Goal: Information Seeking & Learning: Learn about a topic

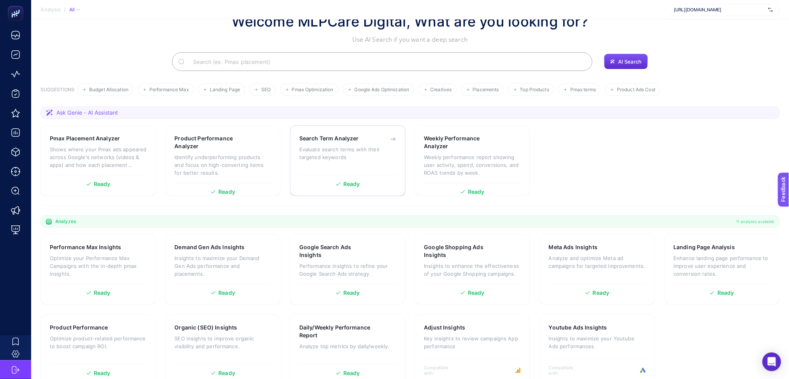
scroll to position [42, 0]
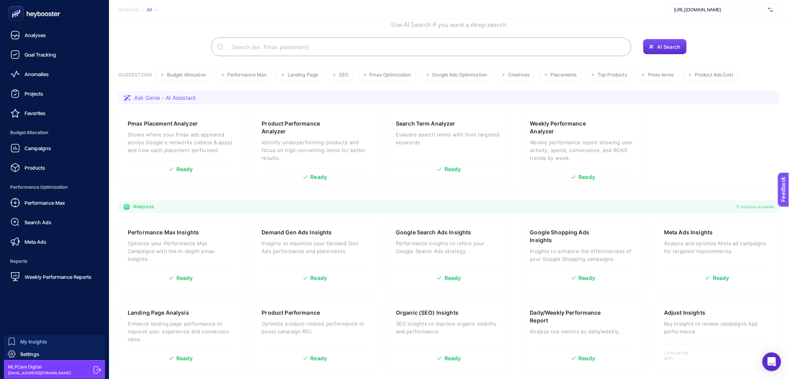
click at [57, 342] on link "My Insights" at bounding box center [54, 341] width 101 height 12
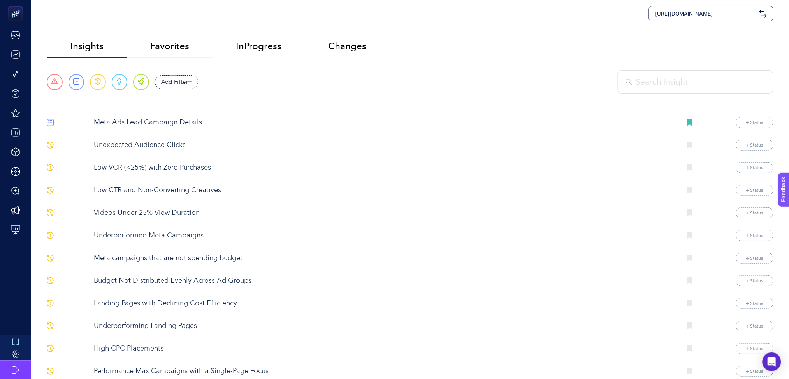
click at [175, 52] on li "Favorites" at bounding box center [170, 46] width 86 height 23
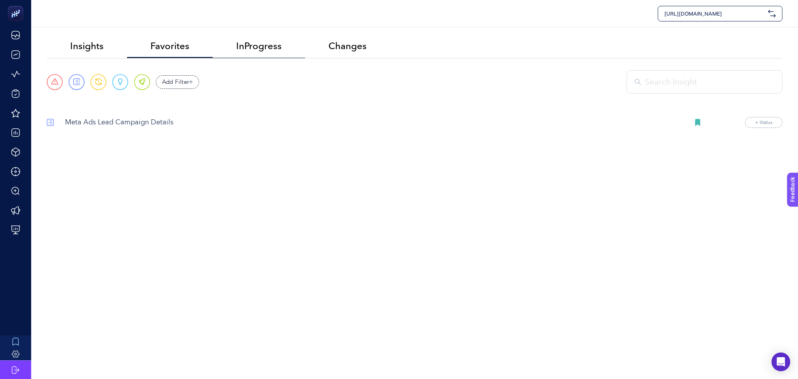
click at [272, 45] on span "InProgress" at bounding box center [259, 46] width 46 height 11
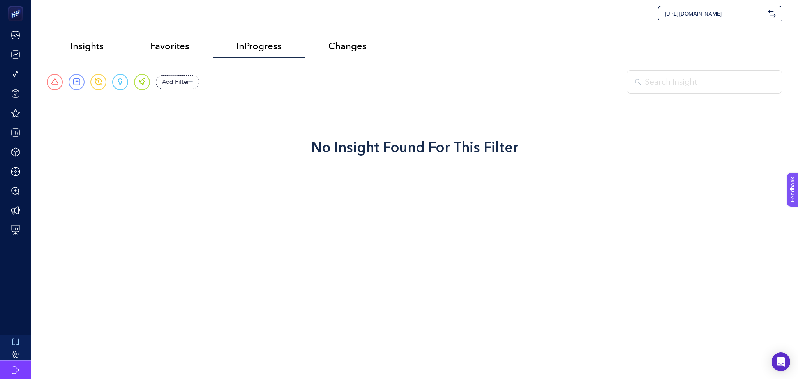
click at [346, 44] on span "Changes" at bounding box center [347, 46] width 38 height 11
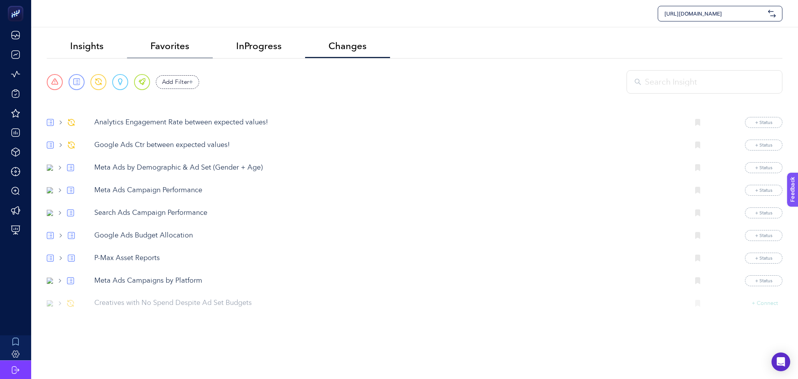
click at [175, 42] on span "Favorites" at bounding box center [169, 46] width 39 height 11
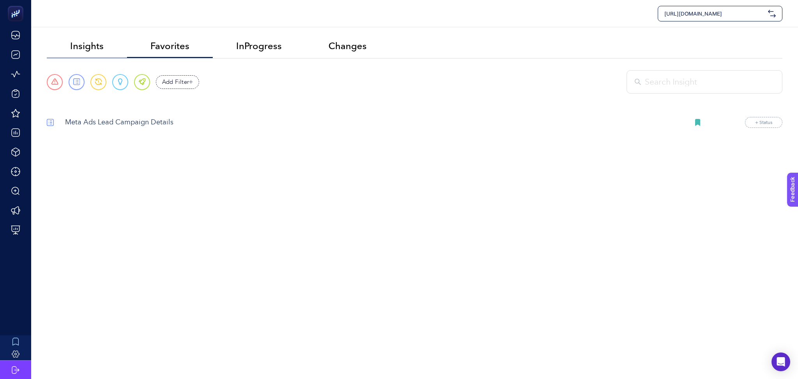
click at [65, 45] on li "Insights" at bounding box center [87, 46] width 80 height 23
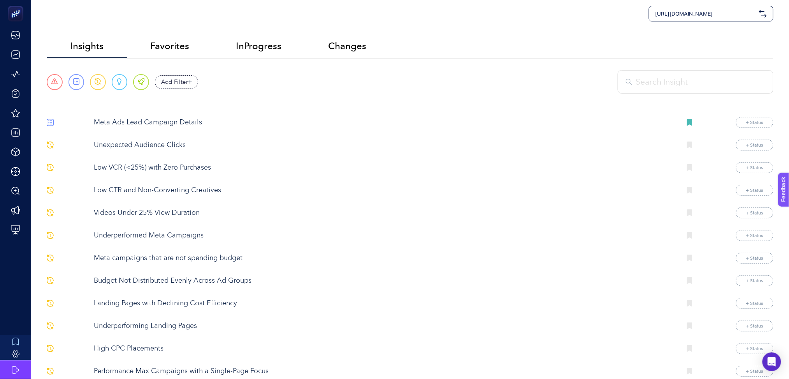
click at [143, 146] on p "Unexpected Audience Clicks" at bounding box center [385, 145] width 582 height 11
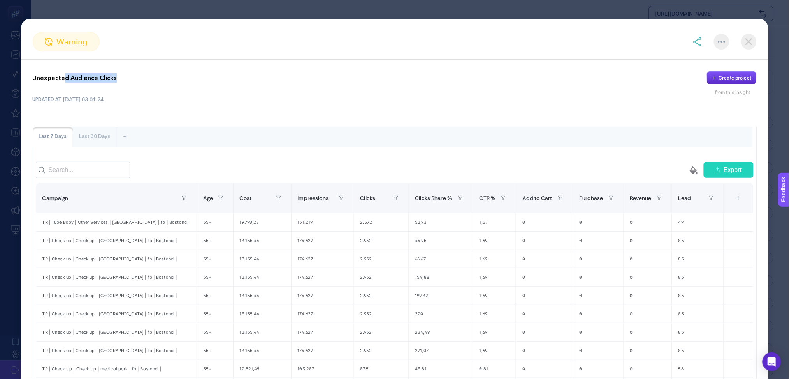
drag, startPoint x: 63, startPoint y: 77, endPoint x: 119, endPoint y: 81, distance: 56.2
click at [119, 81] on div "Unexpected Audience Clicks Create project" at bounding box center [395, 77] width 724 height 13
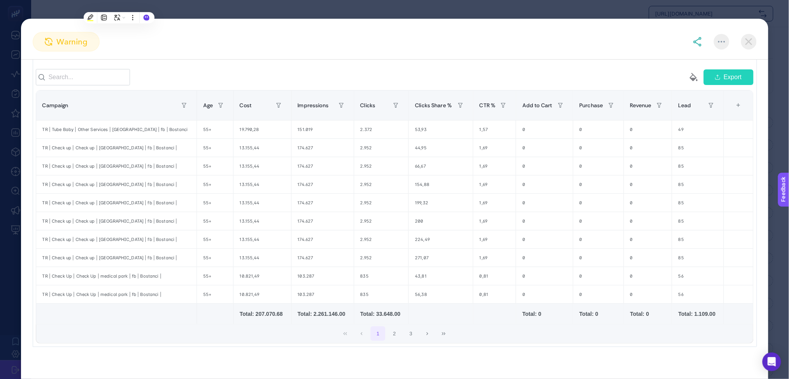
scroll to position [100, 0]
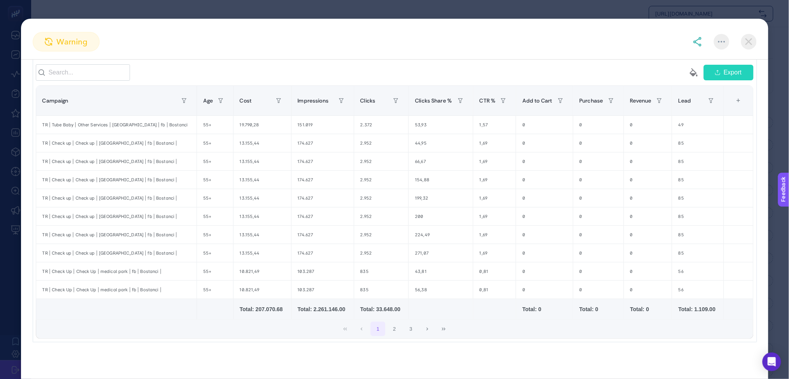
drag, startPoint x: 463, startPoint y: 84, endPoint x: 468, endPoint y: 88, distance: 7.0
drag, startPoint x: 468, startPoint y: 88, endPoint x: 433, endPoint y: 34, distance: 64.6
click at [433, 34] on section "warning" at bounding box center [395, 41] width 748 height 19
click at [390, 333] on button "2" at bounding box center [394, 328] width 15 height 15
click at [408, 327] on button "3" at bounding box center [411, 328] width 15 height 15
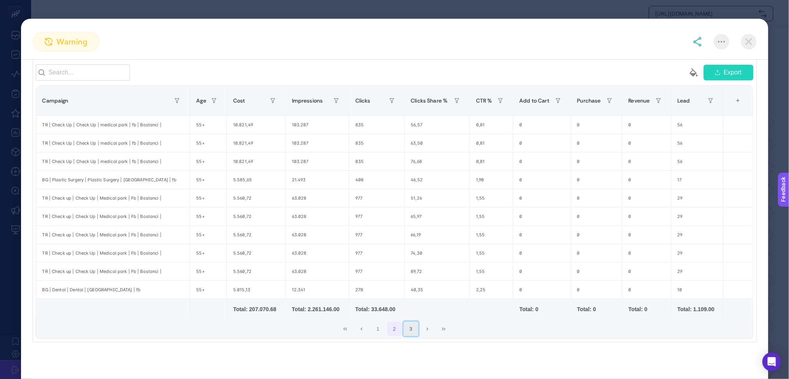
scroll to position [0, 0]
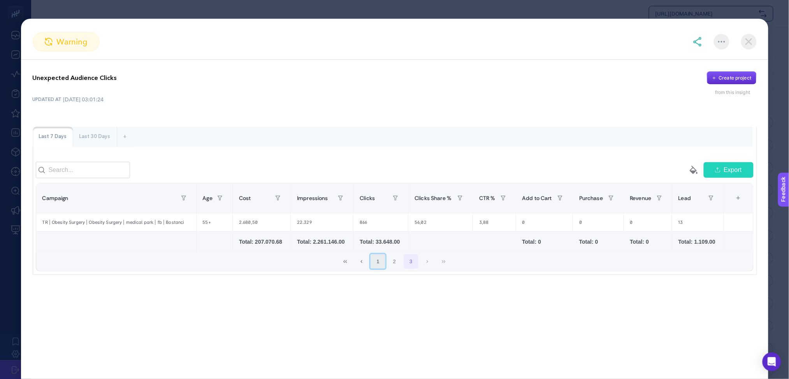
click at [380, 269] on button "1" at bounding box center [378, 261] width 15 height 15
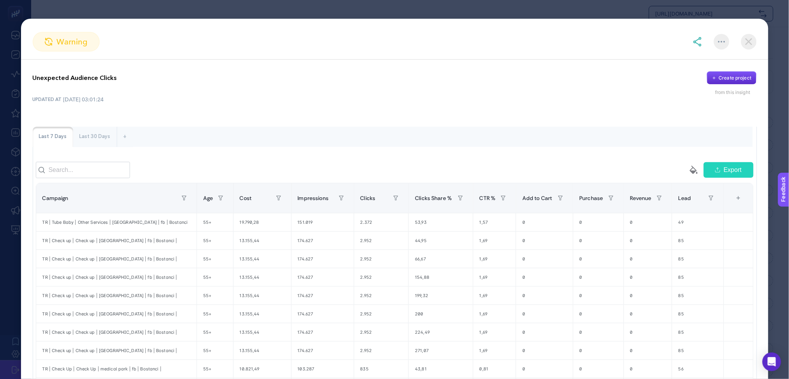
scroll to position [100, 0]
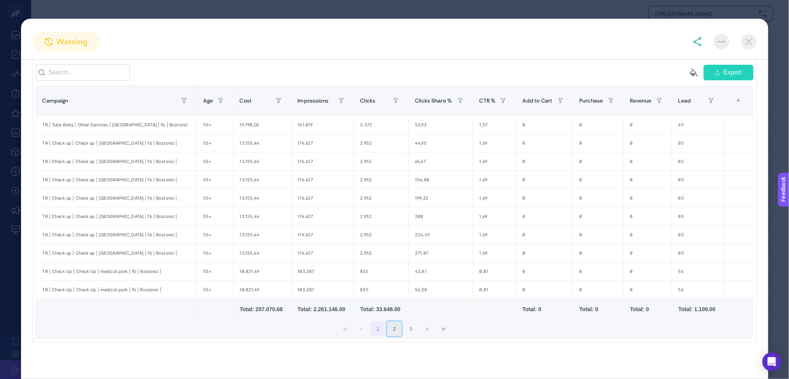
click at [394, 331] on button "2" at bounding box center [394, 328] width 15 height 15
click at [365, 332] on button "Previous Page" at bounding box center [361, 328] width 15 height 15
click at [413, 331] on button "3" at bounding box center [411, 328] width 15 height 15
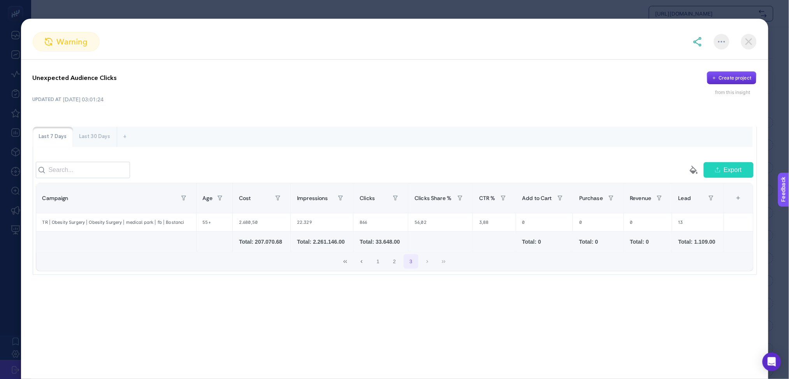
click at [95, 141] on div "Last 30 Days" at bounding box center [95, 137] width 44 height 20
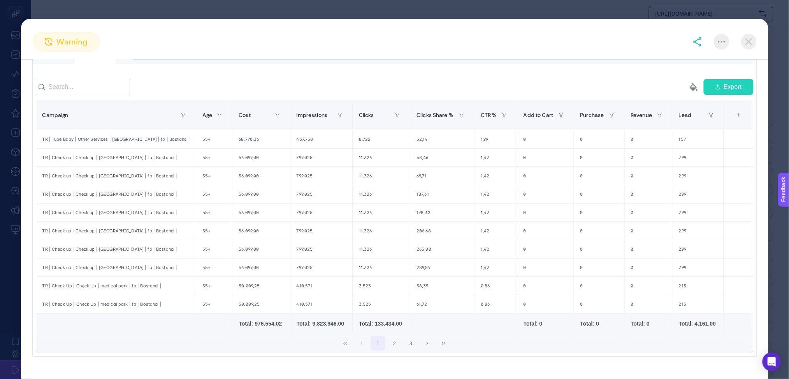
scroll to position [100, 0]
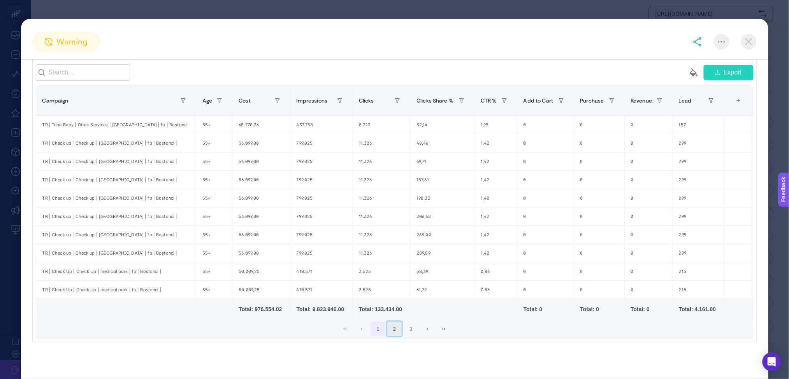
click at [394, 331] on button "2" at bounding box center [394, 328] width 15 height 15
click at [737, 101] on div "+" at bounding box center [738, 100] width 15 height 17
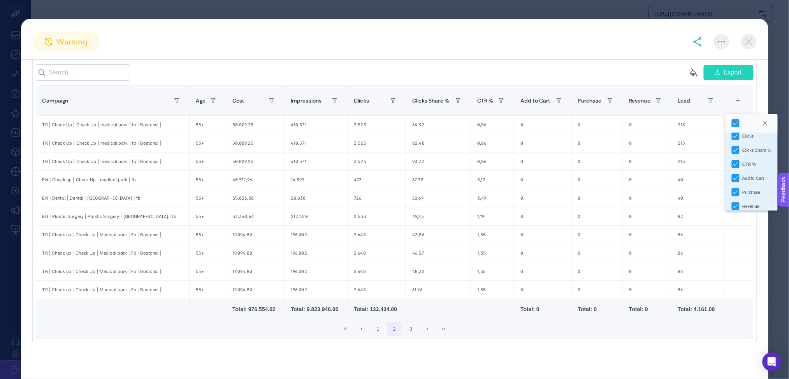
scroll to position [82, 0]
click at [409, 332] on button "3" at bounding box center [411, 328] width 15 height 15
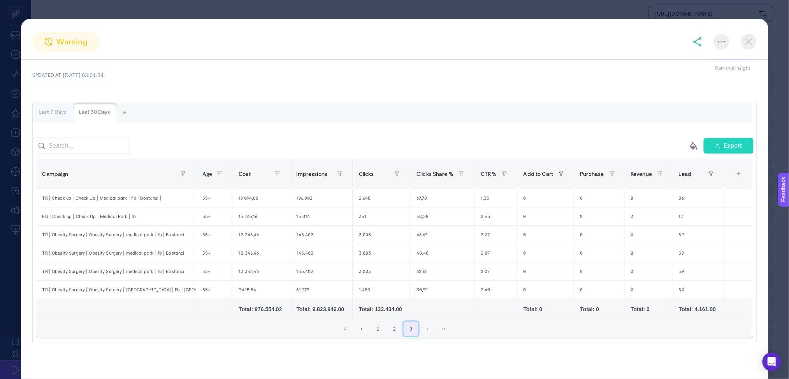
scroll to position [29, 0]
click at [377, 328] on button "1" at bounding box center [378, 328] width 15 height 15
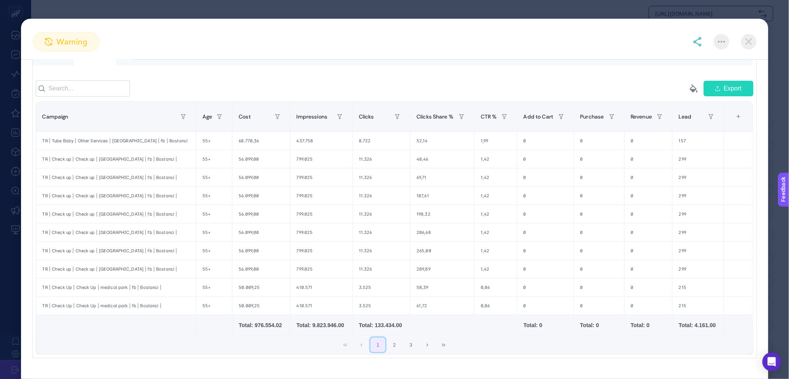
scroll to position [100, 0]
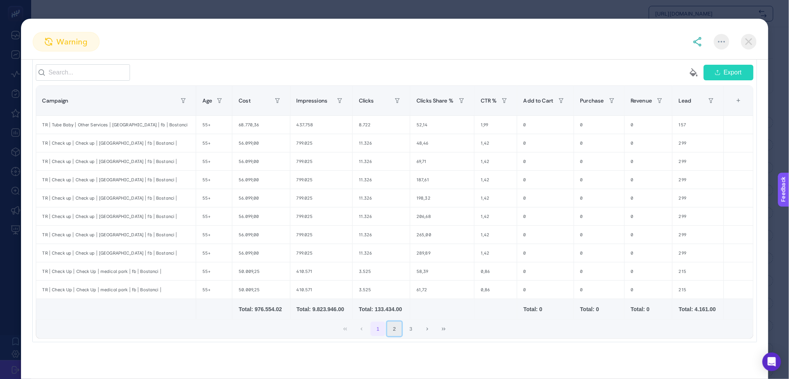
click at [389, 329] on button "2" at bounding box center [394, 328] width 15 height 15
click at [69, 215] on div "BG | Plastic Surgery | Plastic Surgery | Medical Park | fb" at bounding box center [112, 216] width 153 height 18
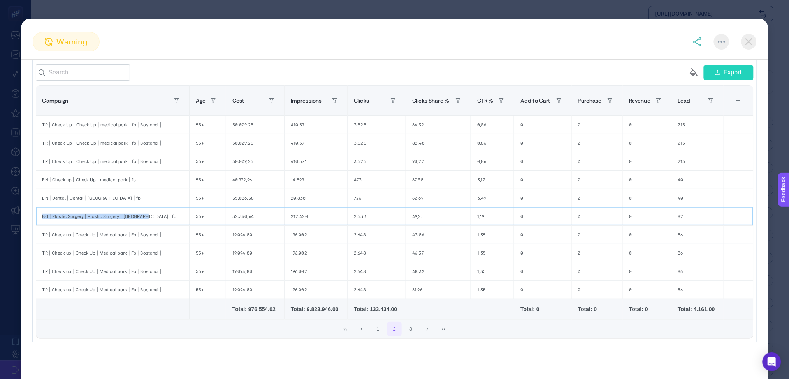
drag, startPoint x: 43, startPoint y: 218, endPoint x: 143, endPoint y: 212, distance: 100.6
click at [143, 212] on div "BG | Plastic Surgery | Plastic Surgery | Medical Park | fb" at bounding box center [112, 216] width 153 height 18
click at [410, 328] on button "3" at bounding box center [411, 328] width 15 height 15
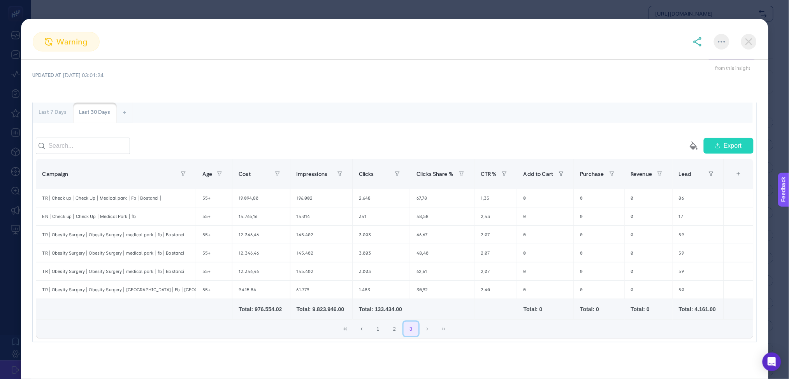
scroll to position [29, 0]
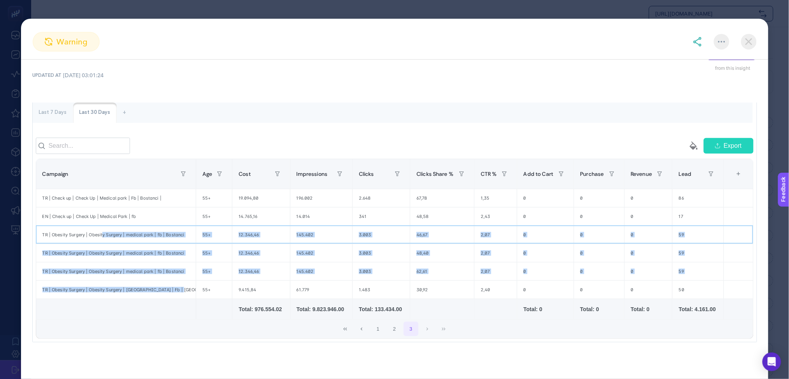
drag, startPoint x: 104, startPoint y: 236, endPoint x: 179, endPoint y: 287, distance: 91.2
click at [179, 287] on tbody "TR | Check up | Check Up | Medical park | Fb | Bostanci | 55+ 19.094,80 196.002…" at bounding box center [395, 243] width 718 height 110
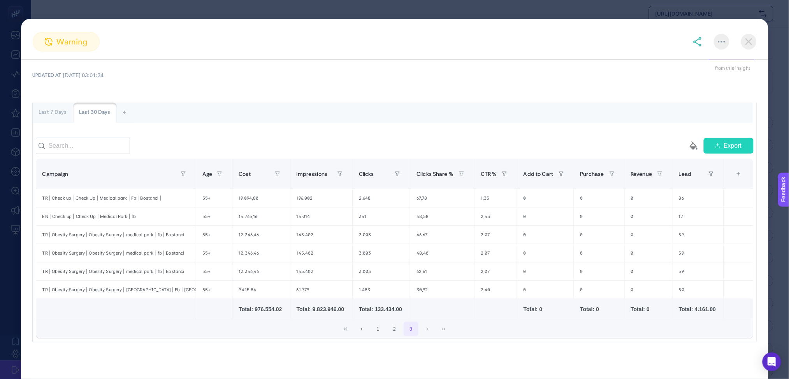
click at [166, 326] on div "1 2 3" at bounding box center [394, 328] width 717 height 19
click at [749, 37] on img at bounding box center [749, 42] width 16 height 16
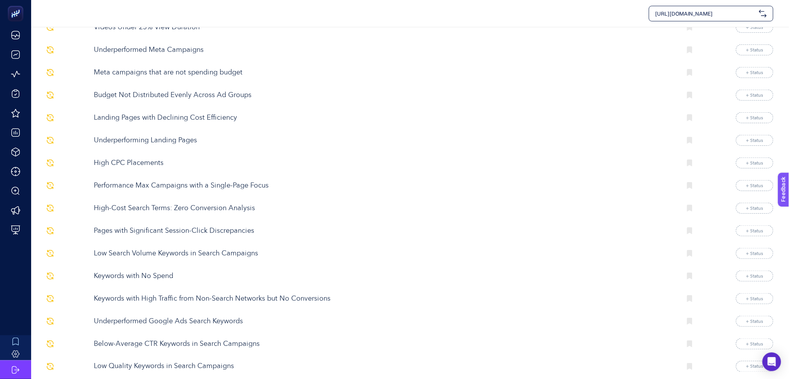
scroll to position [0, 0]
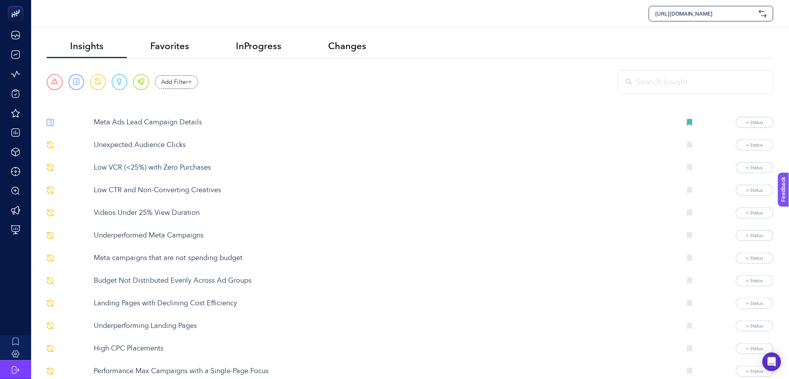
click at [159, 167] on p "Low VCR (<25%) with Zero Purchases" at bounding box center [385, 167] width 582 height 11
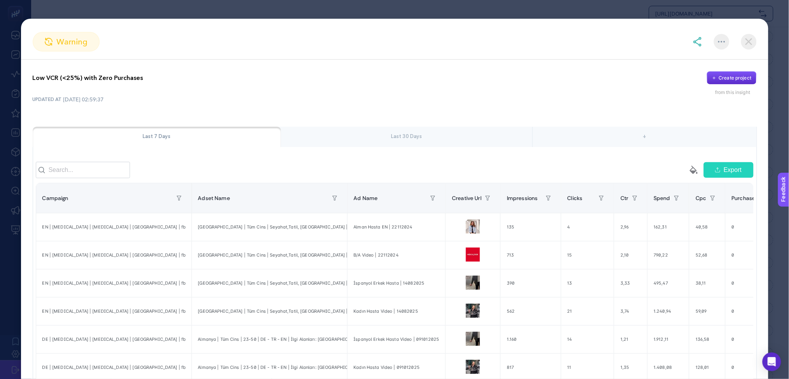
scroll to position [289, 0]
drag, startPoint x: 764, startPoint y: 77, endPoint x: 768, endPoint y: 84, distance: 7.7
click at [767, 85] on div "Low VCR (<25%) with Zero Purchases Create project from this insight UPDATED AT …" at bounding box center [395, 219] width 748 height 319
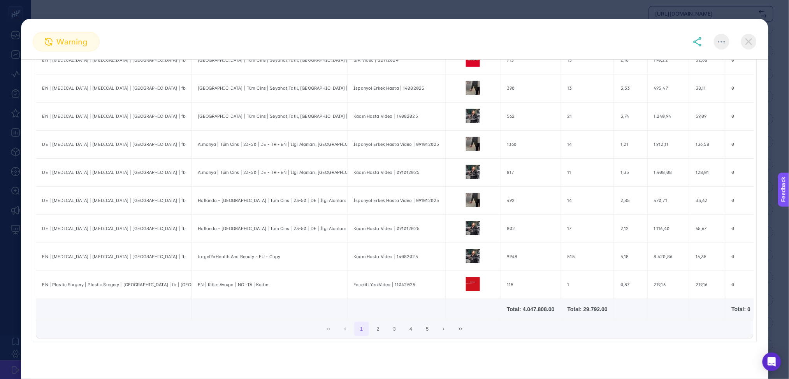
scroll to position [0, 0]
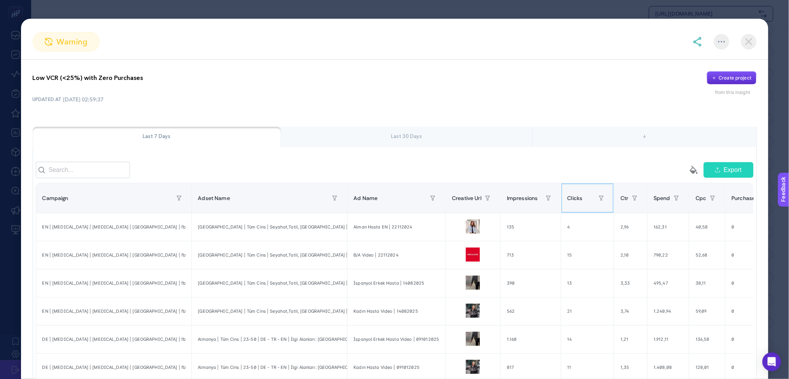
click at [568, 201] on span "Clicks" at bounding box center [575, 198] width 15 height 6
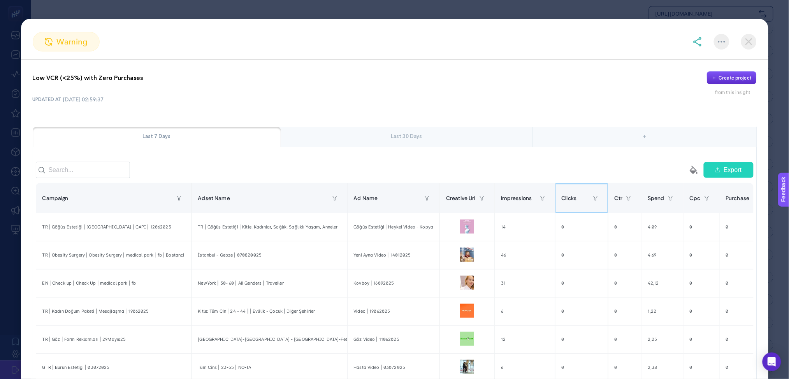
click at [565, 201] on span "Clicks" at bounding box center [569, 198] width 15 height 6
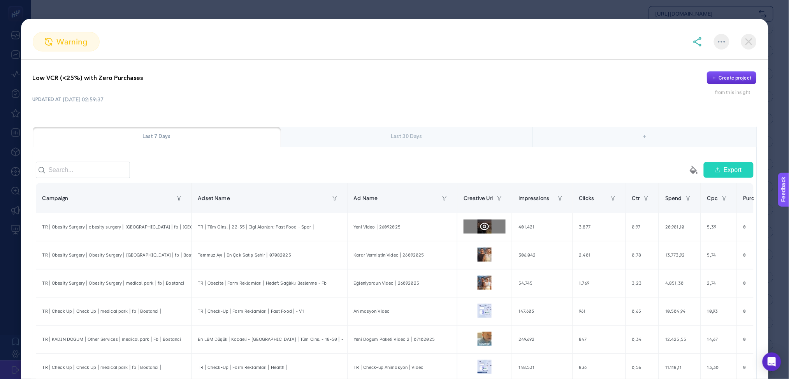
click at [480, 230] on icon at bounding box center [484, 225] width 9 height 7
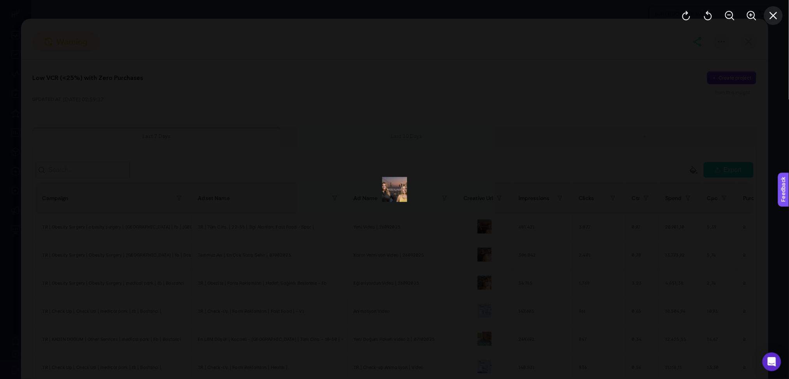
click at [771, 18] on icon "Close" at bounding box center [773, 15] width 9 height 9
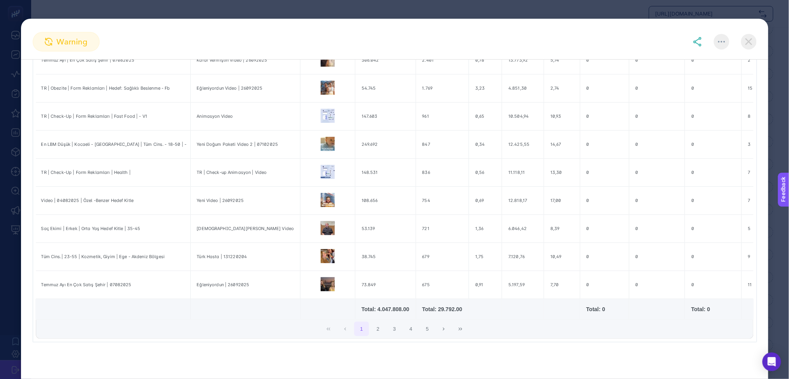
scroll to position [0, 219]
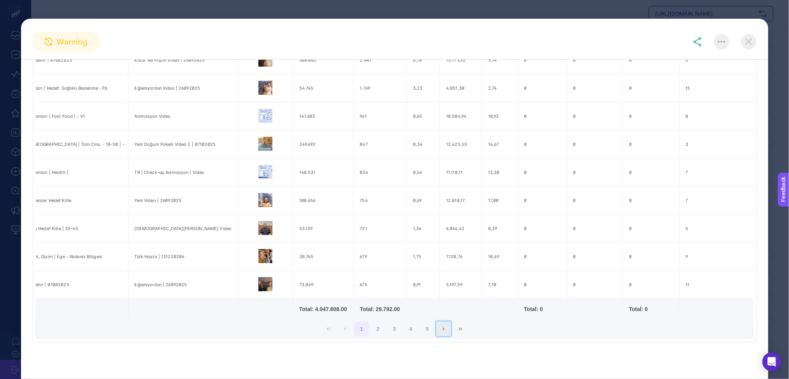
click at [445, 326] on button "Next Page" at bounding box center [444, 328] width 15 height 15
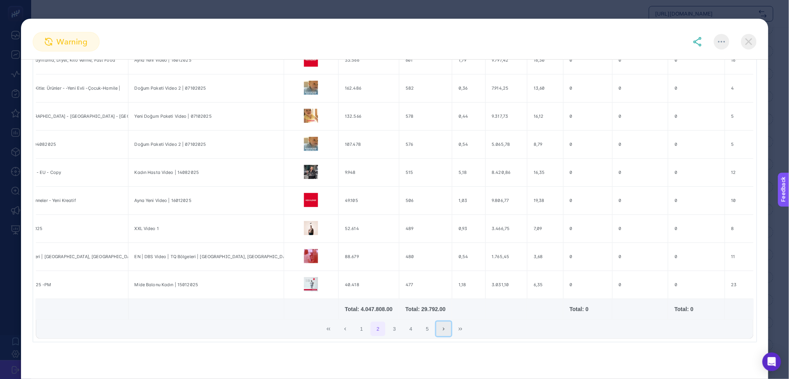
click at [445, 327] on button "Next Page" at bounding box center [444, 328] width 15 height 15
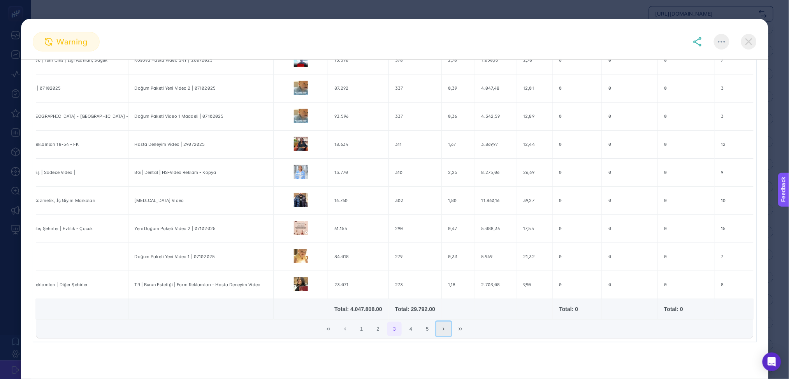
click at [445, 327] on button "Next Page" at bounding box center [444, 328] width 15 height 15
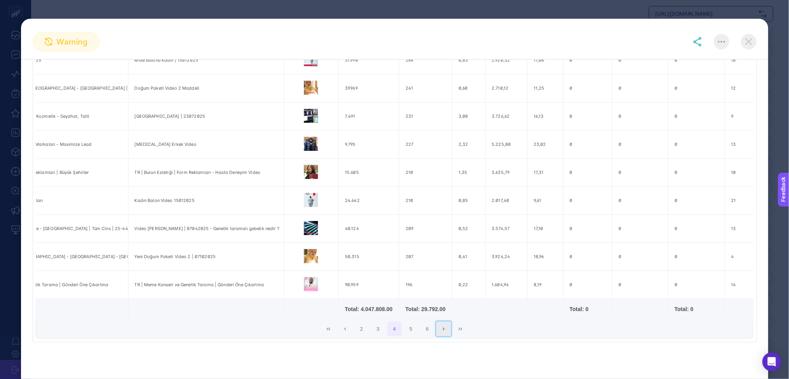
click at [445, 327] on button "Next Page" at bounding box center [444, 328] width 15 height 15
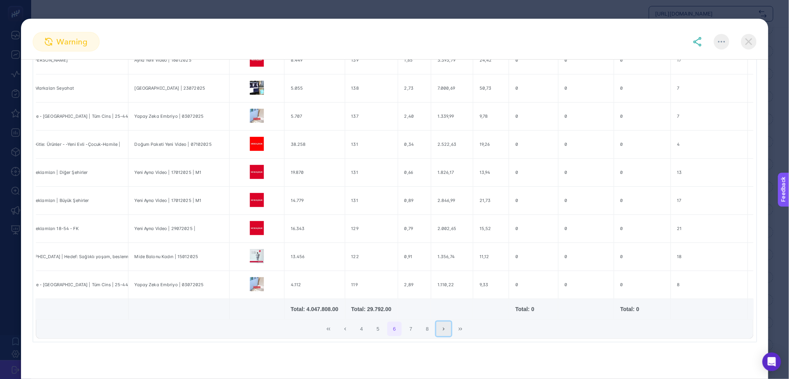
click at [445, 327] on button "Next Page" at bounding box center [444, 328] width 15 height 15
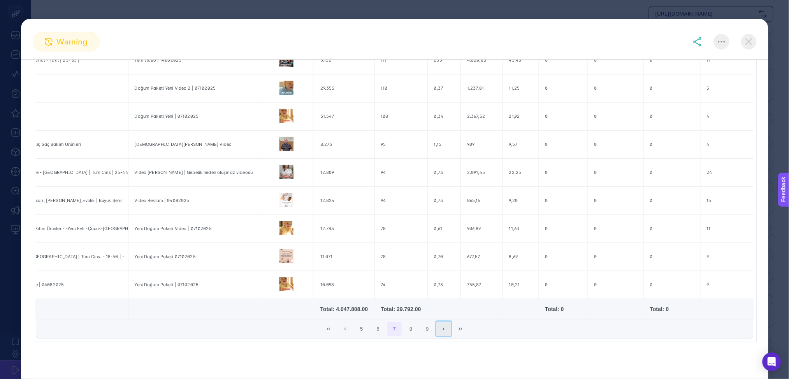
click at [445, 327] on button "Next Page" at bounding box center [444, 328] width 15 height 15
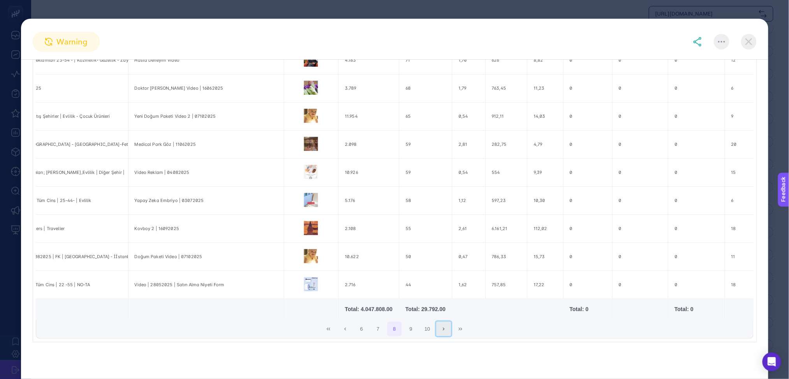
click at [445, 327] on button "Next Page" at bounding box center [444, 328] width 15 height 15
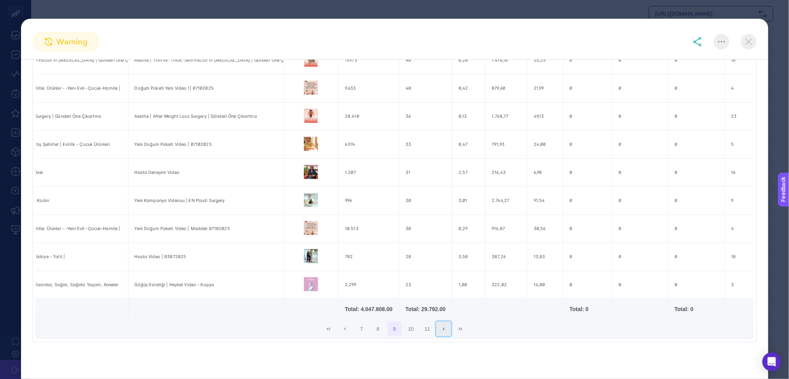
click at [445, 327] on button "Next Page" at bounding box center [444, 328] width 15 height 15
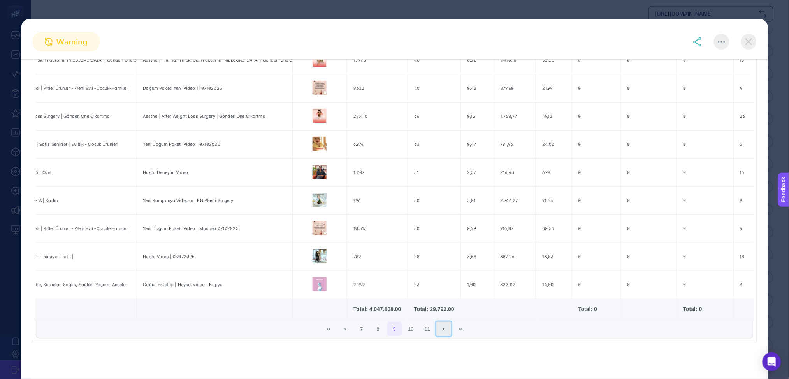
click at [445, 327] on button "Next Page" at bounding box center [444, 328] width 15 height 15
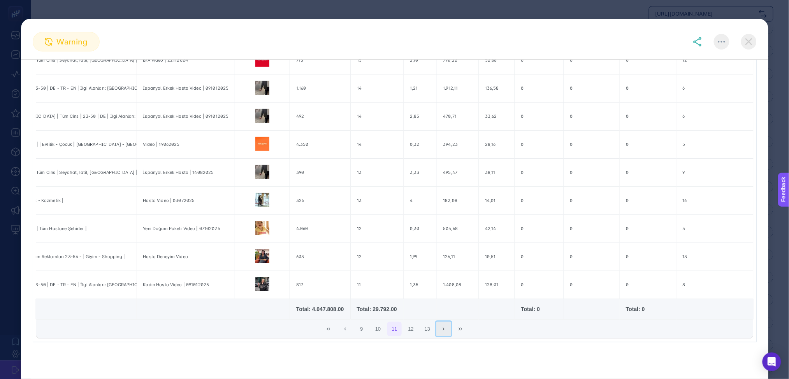
click at [445, 327] on button "Next Page" at bounding box center [444, 328] width 15 height 15
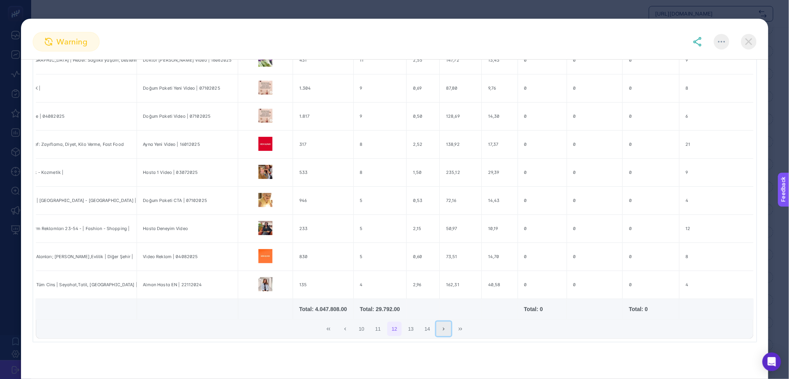
click at [445, 327] on button "Next Page" at bounding box center [444, 328] width 15 height 15
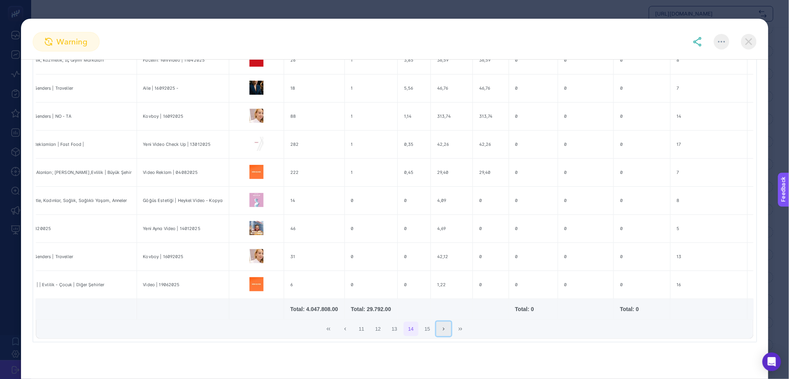
click at [445, 327] on button "Next Page" at bounding box center [444, 328] width 15 height 15
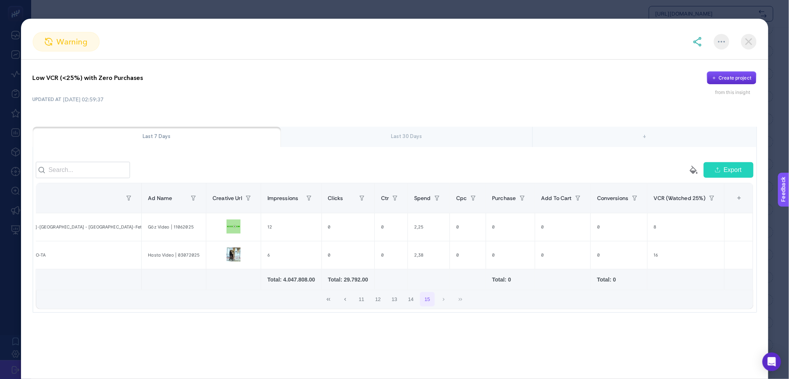
scroll to position [0, 0]
click at [445, 312] on div "empty paint-bucket-solid Export Campaign Adset Name Ad Name Creative Url Impres…" at bounding box center [395, 234] width 724 height 153
click at [602, 312] on div "empty paint-bucket-solid Export Campaign Adset Name Ad Name Creative Url Impres…" at bounding box center [395, 234] width 724 height 153
click at [615, 201] on span "Conversions" at bounding box center [620, 198] width 32 height 6
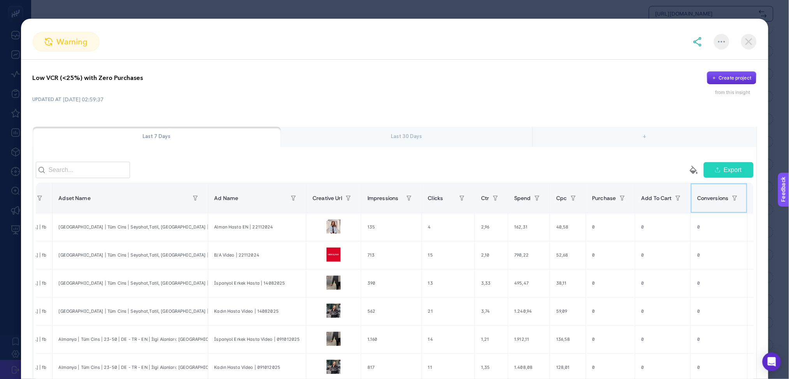
click at [698, 201] on span "Conversions" at bounding box center [713, 198] width 32 height 6
click at [699, 201] on span "Conversions" at bounding box center [713, 198] width 32 height 6
click at [697, 201] on span "Conversions" at bounding box center [713, 198] width 32 height 6
click at [717, 201] on span "Conversions" at bounding box center [713, 198] width 32 height 6
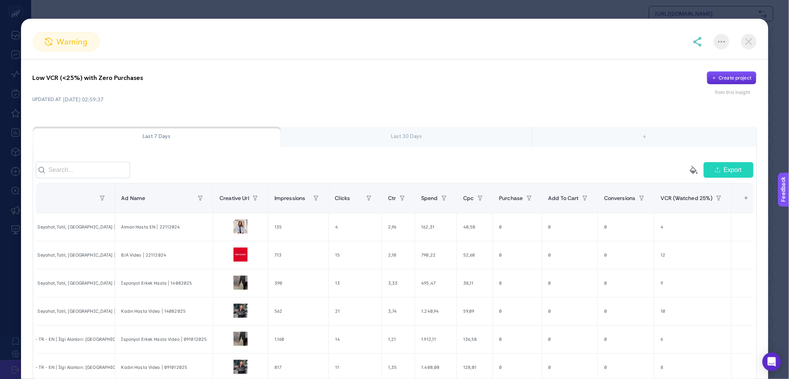
click at [740, 206] on div "+" at bounding box center [747, 197] width 15 height 17
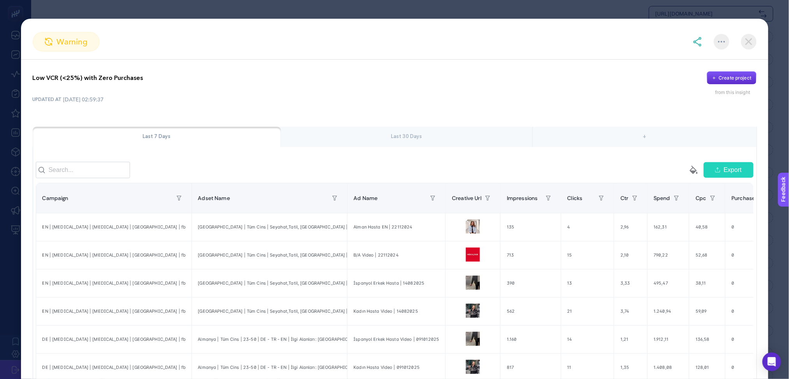
scroll to position [347, 0]
click at [88, 79] on p "Low VCR (<25%) with Zero Purchases" at bounding box center [88, 77] width 111 height 9
copy div "Low VCR (<25%) with Zero Purchases"
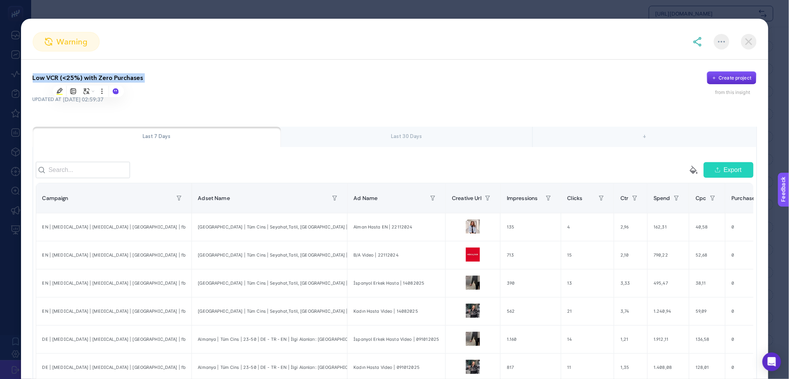
scroll to position [207, 0]
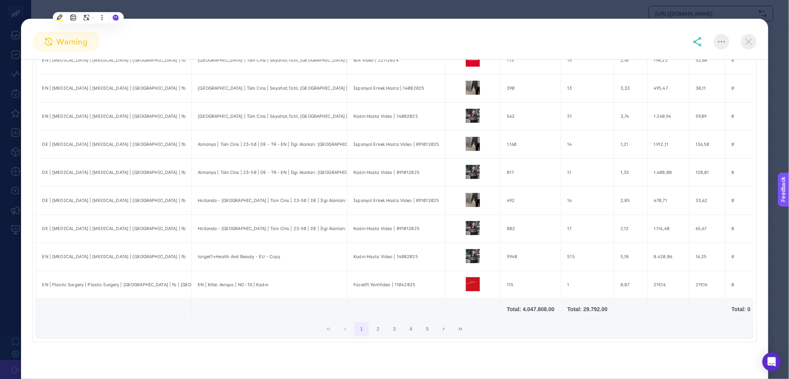
click at [750, 39] on img at bounding box center [749, 42] width 16 height 16
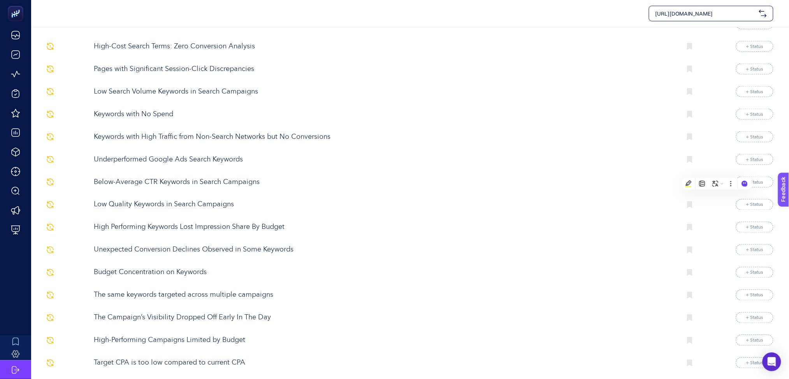
scroll to position [0, 0]
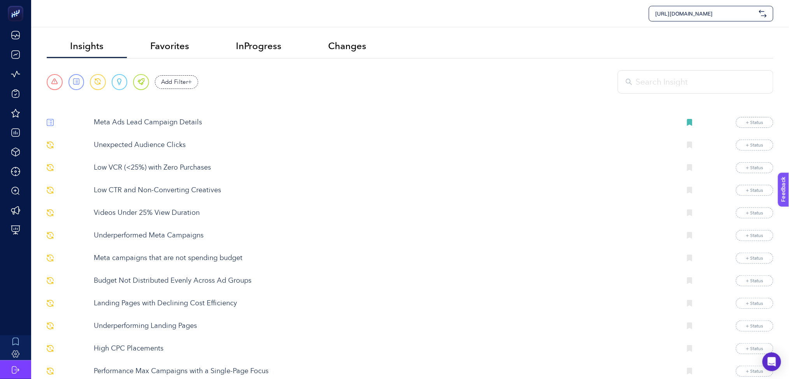
click at [187, 192] on p "Low CTR and Non-Converting Creatives" at bounding box center [385, 190] width 582 height 11
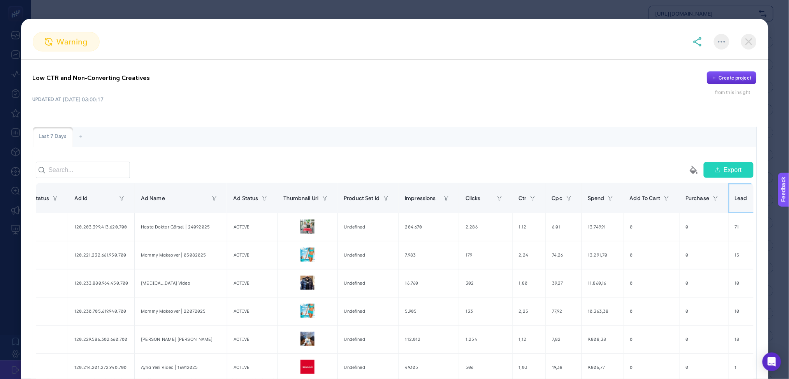
click at [735, 204] on div "Lead" at bounding box center [751, 198] width 33 height 12
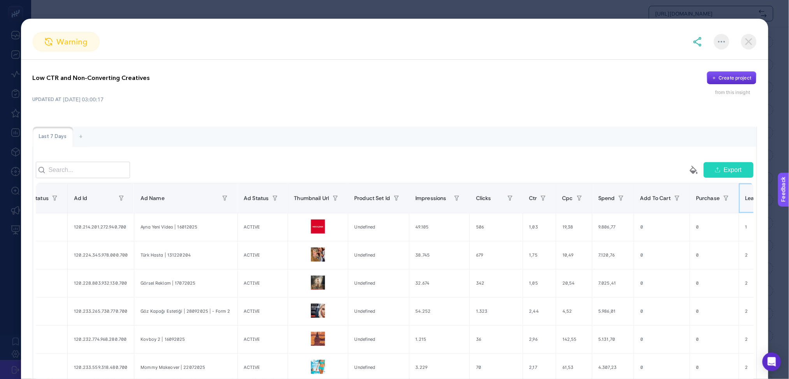
click at [739, 213] on th "Lead" at bounding box center [762, 198] width 46 height 30
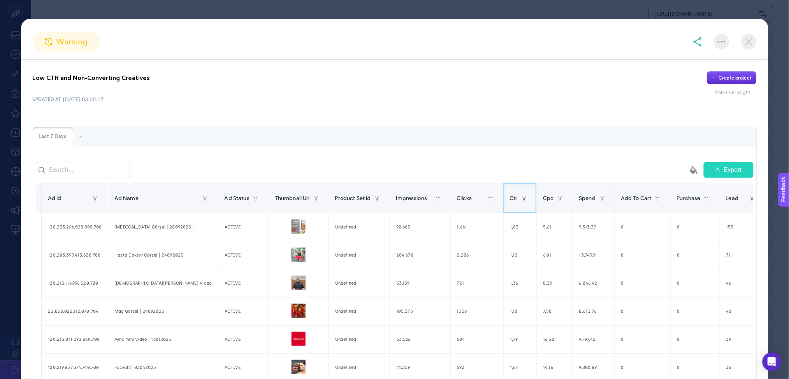
click at [510, 201] on span "Ctr" at bounding box center [514, 198] width 8 height 6
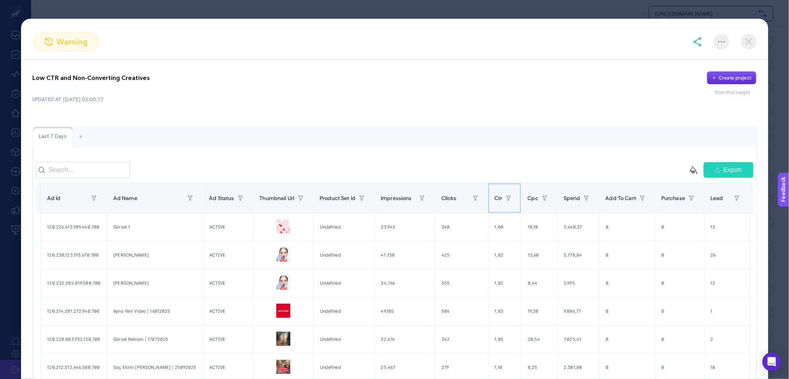
scroll to position [0, 489]
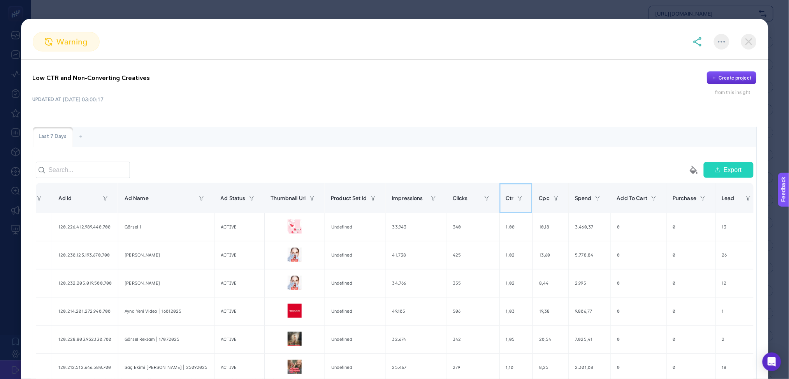
click at [506, 201] on span "Ctr" at bounding box center [510, 198] width 8 height 6
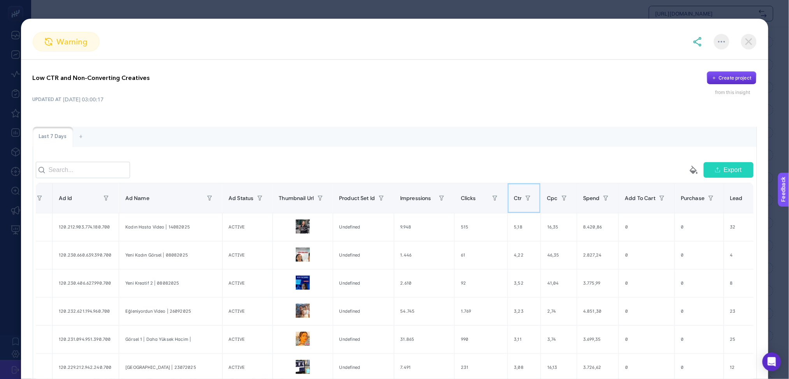
click at [514, 201] on span "Ctr" at bounding box center [518, 198] width 8 height 6
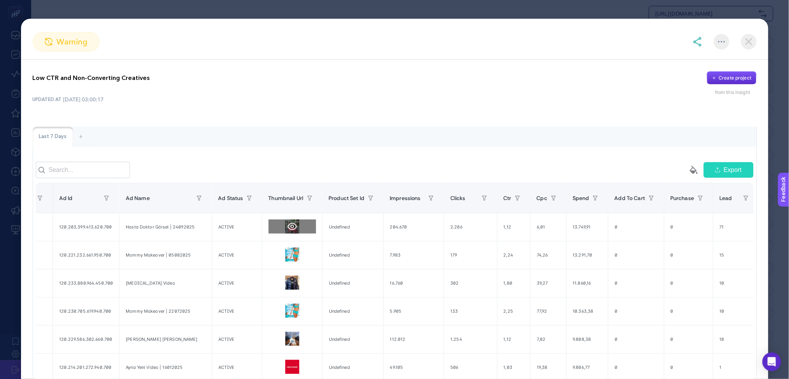
click at [288, 231] on icon at bounding box center [292, 226] width 9 height 9
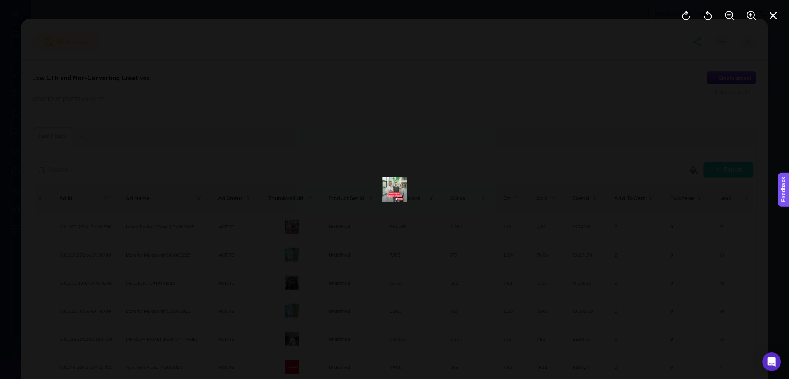
scroll to position [0, 0]
click at [777, 14] on icon "Close" at bounding box center [773, 15] width 9 height 9
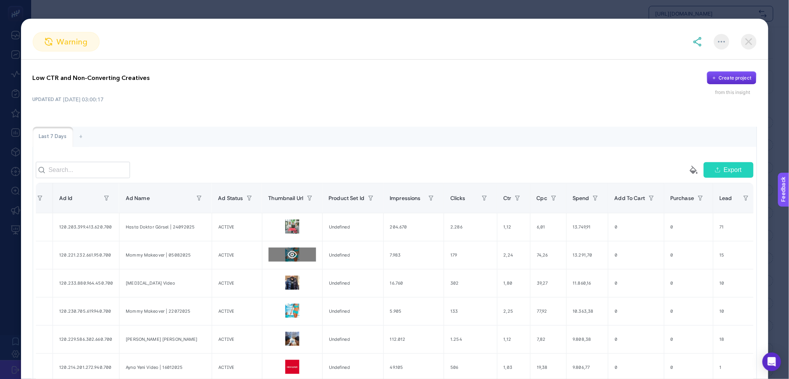
click at [288, 259] on icon at bounding box center [292, 254] width 9 height 9
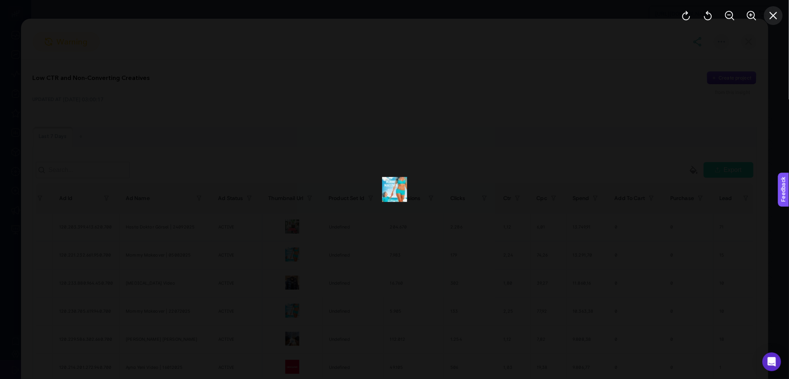
click at [780, 16] on button "Close" at bounding box center [773, 15] width 19 height 19
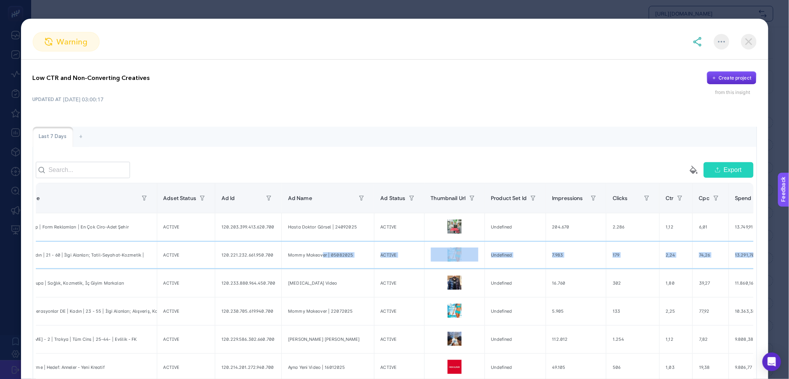
scroll to position [0, 497]
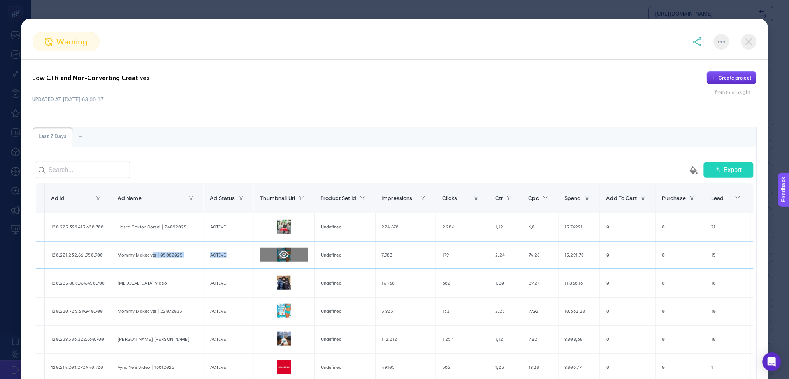
drag, startPoint x: 150, startPoint y: 263, endPoint x: 253, endPoint y: 266, distance: 102.5
click at [247, 266] on tr "DE | Plastic Surgery | Plastic Surgery | Medical Park | fb ACTIVE 120.221.232.6…" at bounding box center [159, 255] width 1240 height 28
click at [280, 286] on icon at bounding box center [284, 281] width 9 height 7
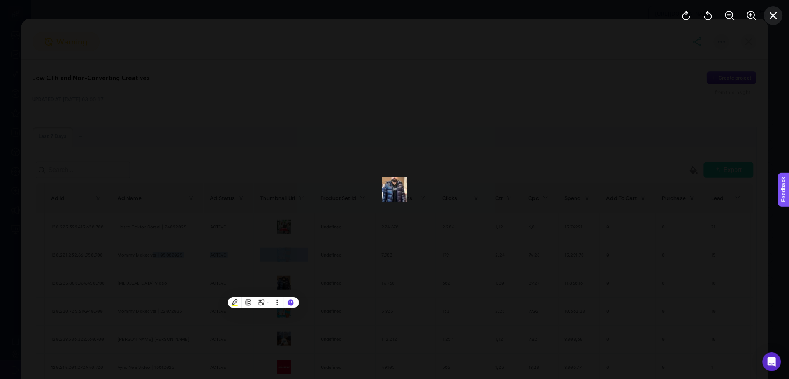
click at [774, 19] on icon "Close" at bounding box center [773, 15] width 9 height 9
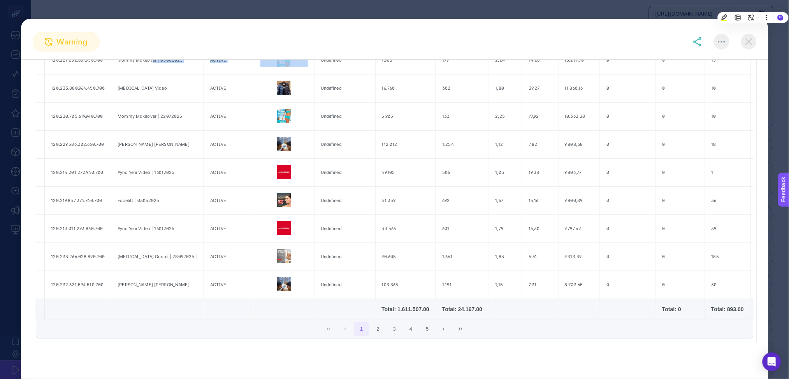
scroll to position [0, 0]
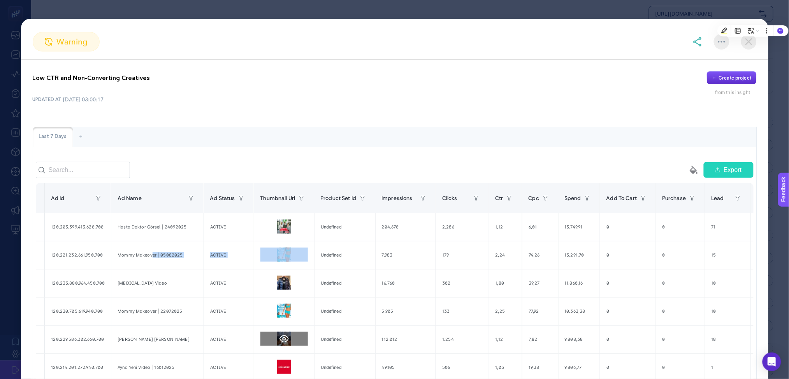
click at [280, 343] on icon at bounding box center [284, 338] width 9 height 9
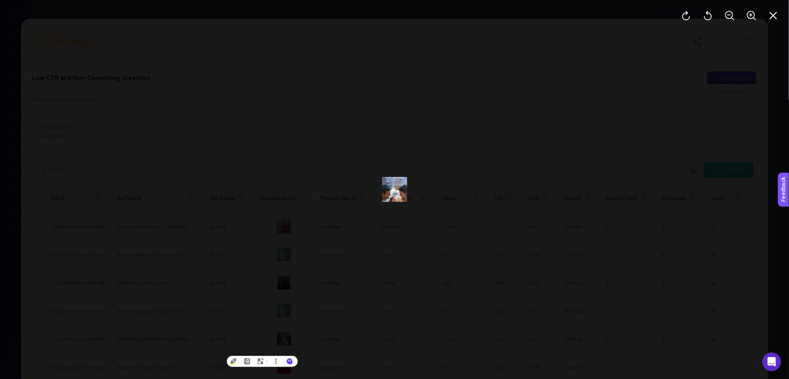
click at [786, 10] on div at bounding box center [730, 15] width 118 height 31
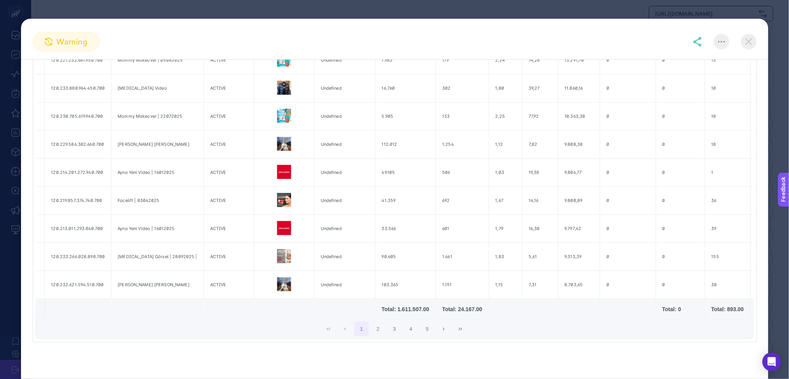
scroll to position [207, 0]
click at [280, 251] on icon at bounding box center [284, 255] width 9 height 9
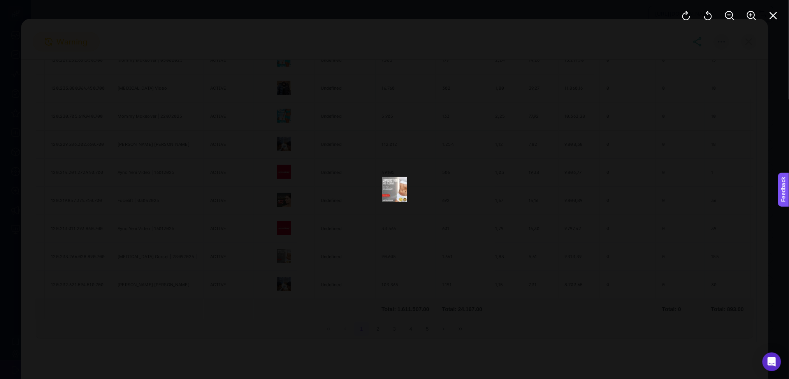
click at [771, 20] on button "Close" at bounding box center [773, 15] width 19 height 19
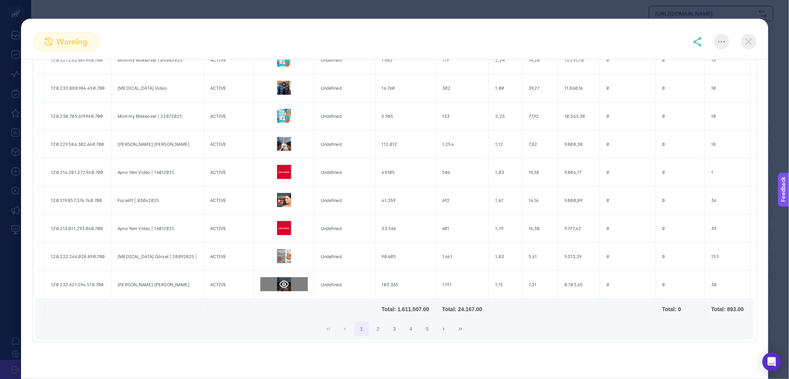
click at [280, 279] on icon at bounding box center [284, 283] width 9 height 9
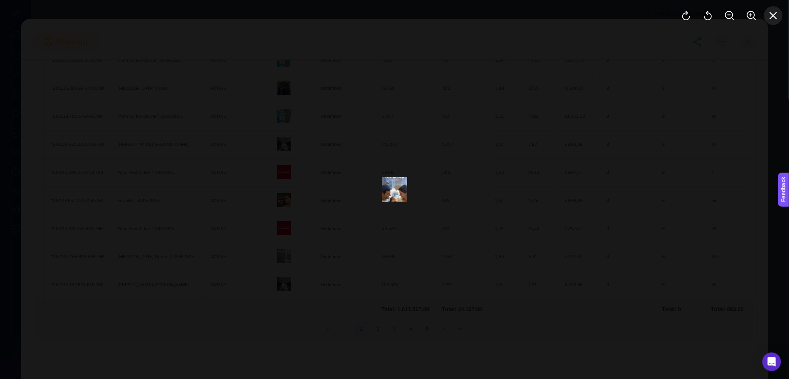
click at [775, 15] on icon "Close" at bounding box center [773, 15] width 9 height 9
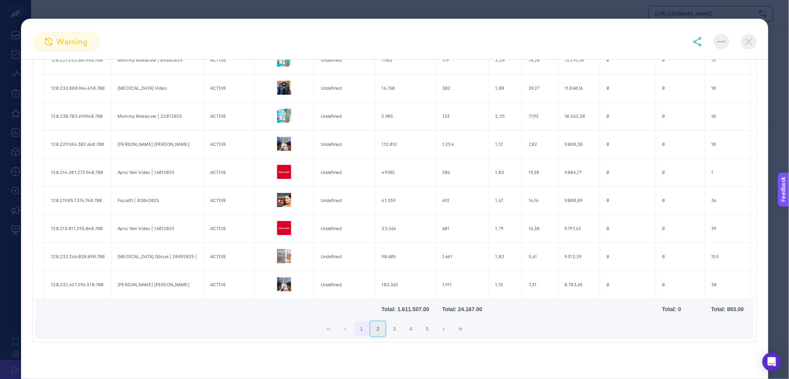
click at [379, 331] on button "2" at bounding box center [378, 328] width 15 height 15
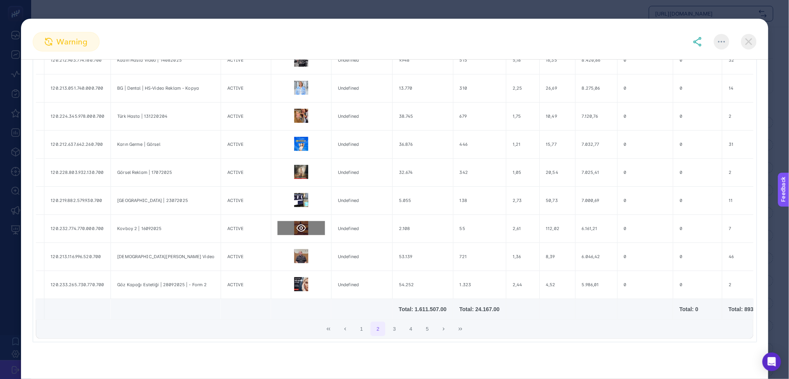
click at [297, 224] on icon at bounding box center [301, 227] width 9 height 9
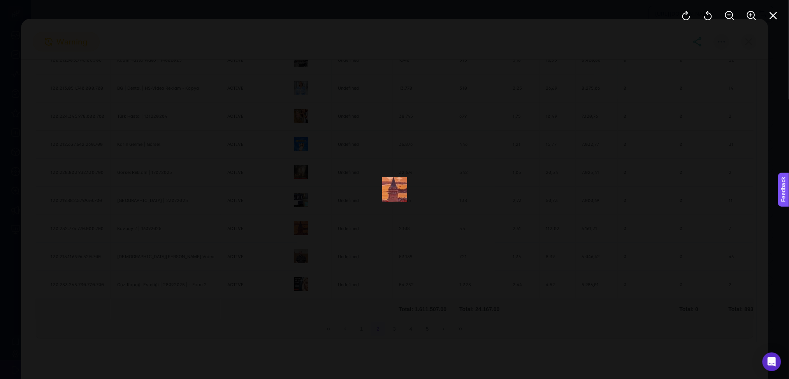
click at [782, 21] on div at bounding box center [730, 15] width 118 height 31
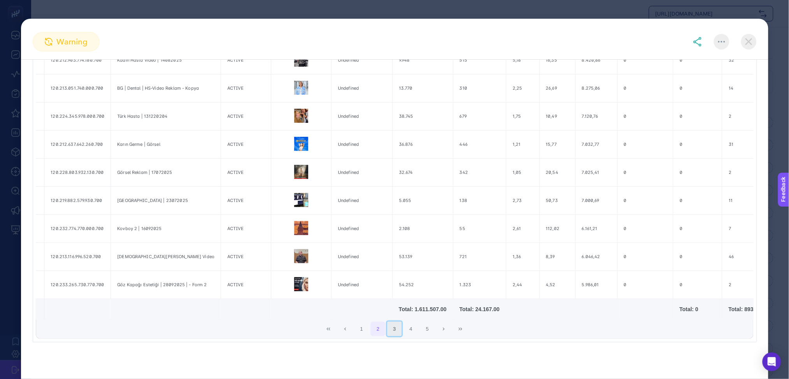
click at [392, 331] on button "3" at bounding box center [394, 328] width 15 height 15
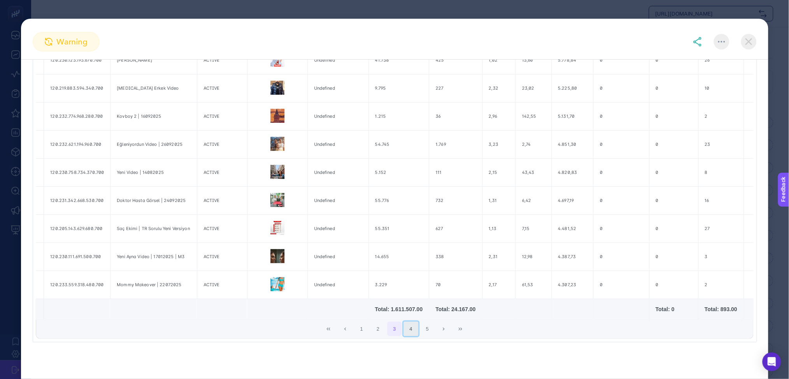
click at [405, 333] on button "4" at bounding box center [411, 328] width 15 height 15
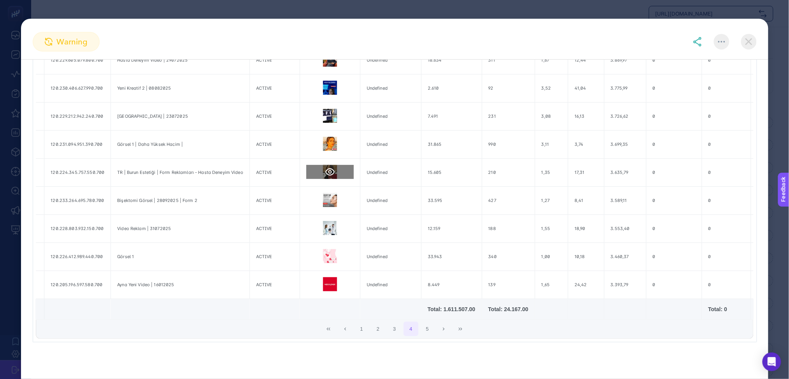
click at [326, 167] on icon at bounding box center [330, 171] width 9 height 9
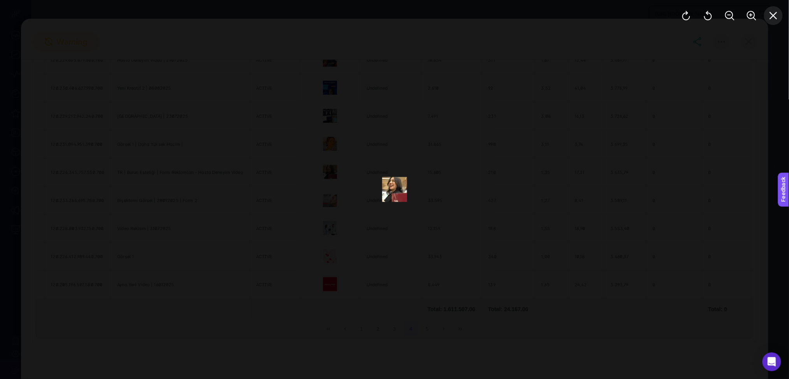
click at [777, 24] on button "Close" at bounding box center [773, 15] width 19 height 19
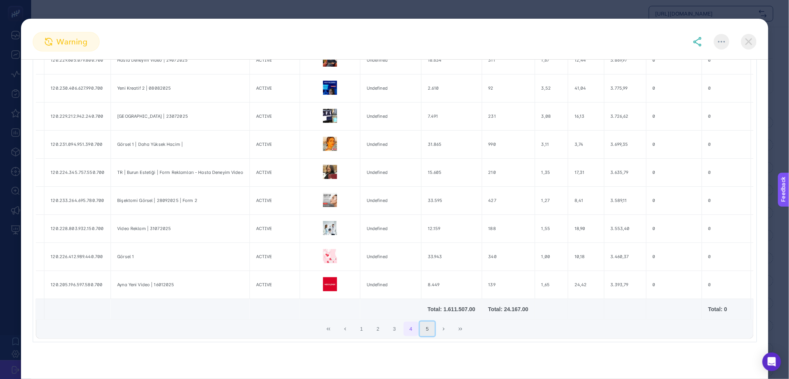
click at [428, 329] on button "5" at bounding box center [427, 328] width 15 height 15
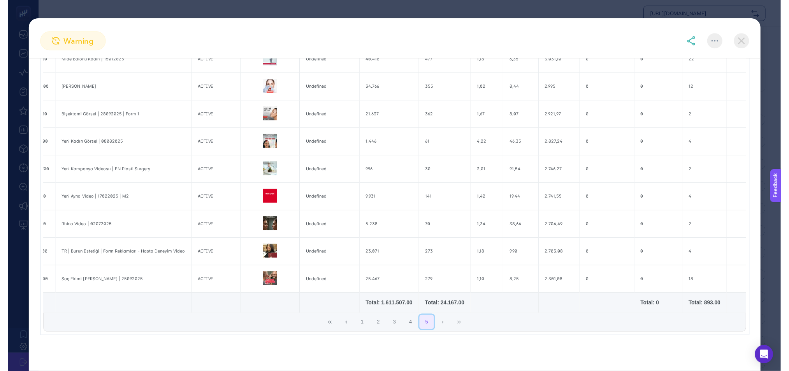
scroll to position [0, 0]
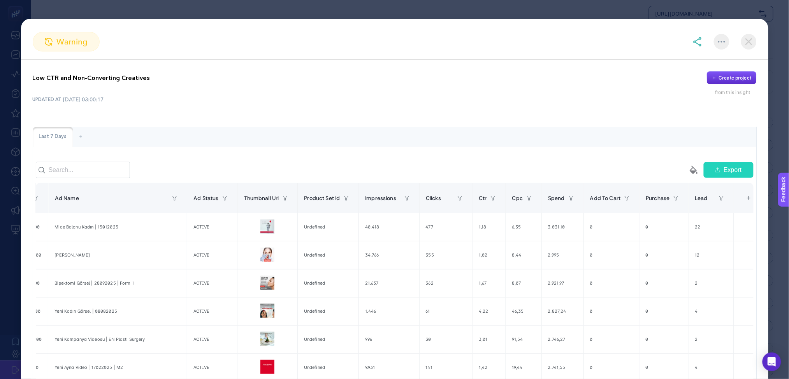
click at [741, 206] on div "+" at bounding box center [748, 197] width 15 height 17
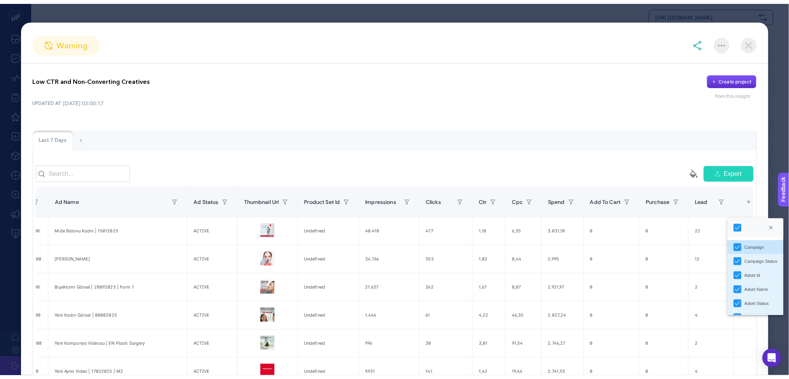
scroll to position [181, 0]
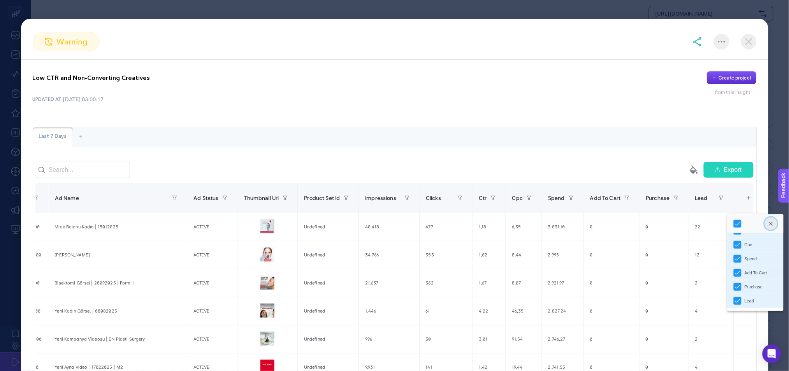
click at [778, 224] on button "Close" at bounding box center [771, 223] width 12 height 12
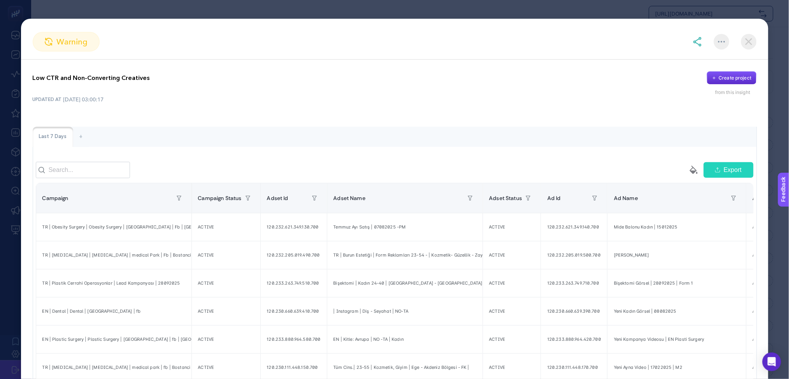
scroll to position [179, 0]
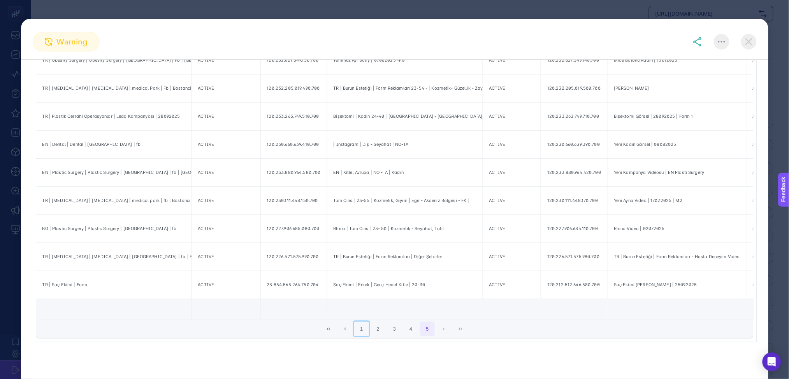
click at [362, 332] on button "1" at bounding box center [361, 328] width 15 height 15
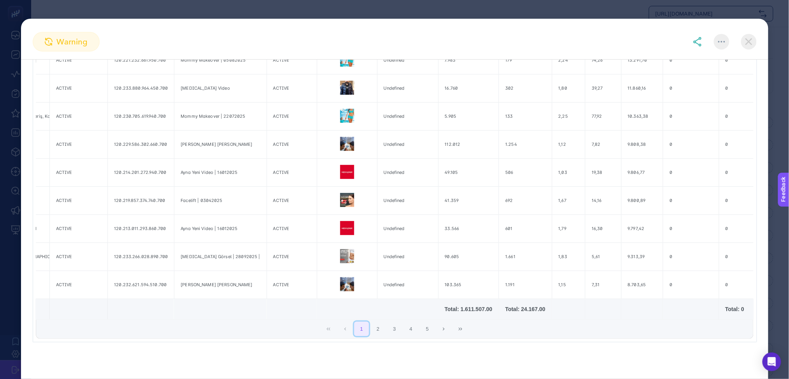
scroll to position [0, 497]
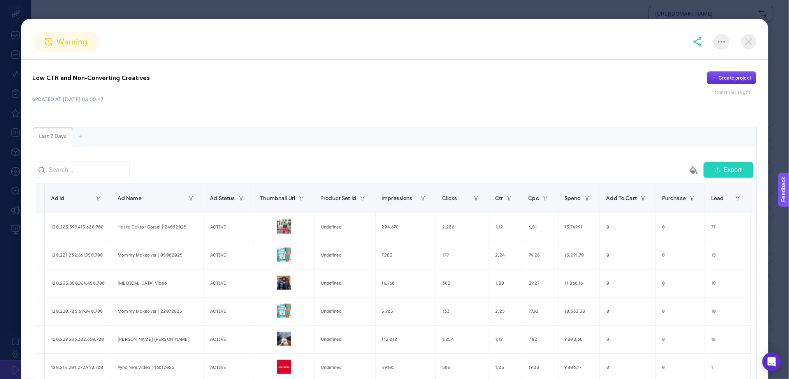
click at [731, 174] on span "Export" at bounding box center [733, 169] width 18 height 9
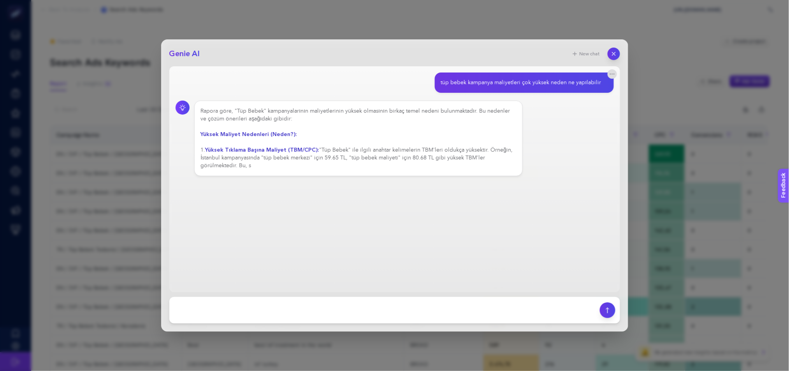
scroll to position [0, 5]
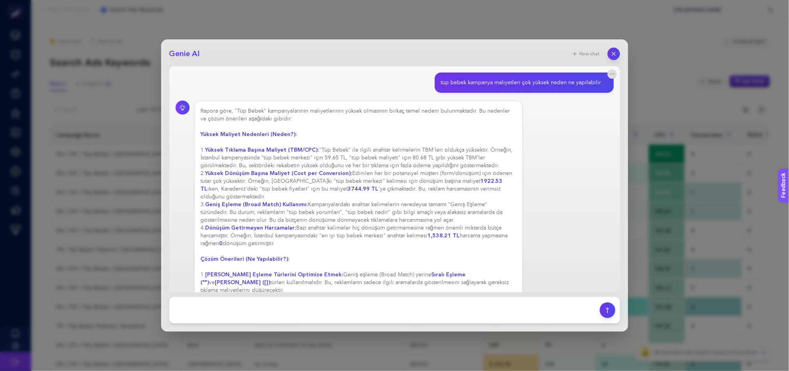
drag, startPoint x: 264, startPoint y: 219, endPoint x: 328, endPoint y: 248, distance: 70.4
click at [328, 248] on div "Rapora göre, "Tüp Bebek" kampanyalarının maliyetlerinin yüksek olmasının birkaç…" at bounding box center [359, 235] width 316 height 257
click at [343, 248] on div "Rapora göre, "Tüp Bebek" kampanyalarının maliyetlerinin yüksek olmasının birkaç…" at bounding box center [359, 239] width 316 height 265
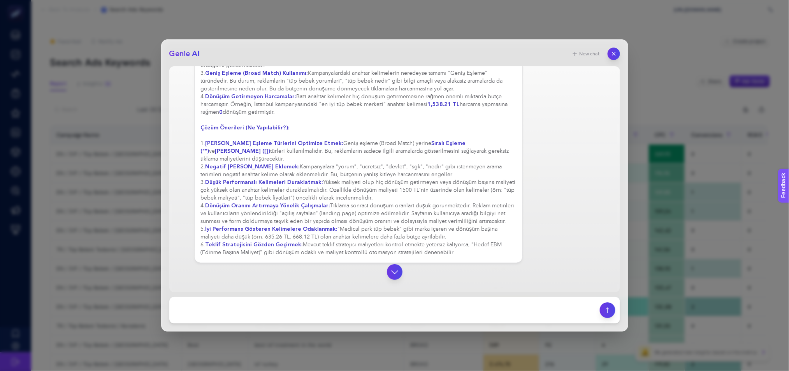
scroll to position [134, 0]
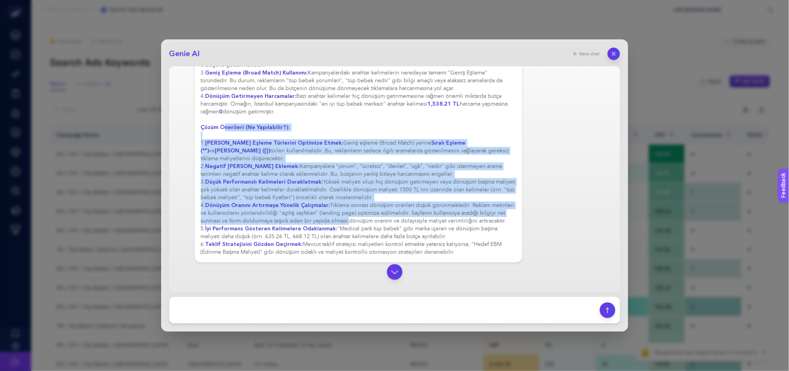
drag, startPoint x: 372, startPoint y: 224, endPoint x: 224, endPoint y: 125, distance: 178.2
click at [224, 125] on div "Rapora göre, "Tüp Bebek" kampanyalarının maliyetlerinin yüksek olmasının birkaç…" at bounding box center [359, 115] width 316 height 280
click at [219, 138] on div "Rapora göre, "Tüp Bebek" kampanyalarının maliyetlerinin yüksek olmasının birkaç…" at bounding box center [359, 115] width 316 height 280
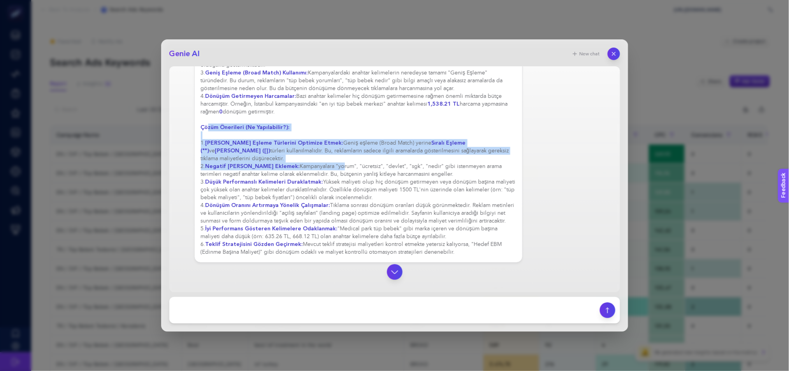
drag, startPoint x: 208, startPoint y: 127, endPoint x: 342, endPoint y: 171, distance: 140.4
click at [341, 171] on div "Rapora göre, "Tüp Bebek" kampanyalarının maliyetlerinin yüksek olmasının birkaç…" at bounding box center [359, 115] width 316 height 280
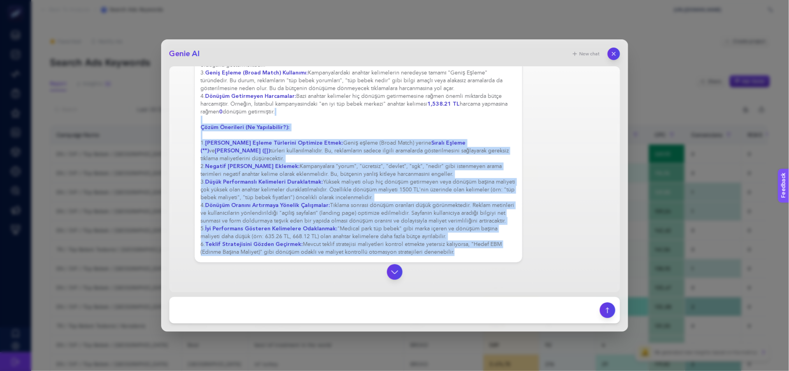
drag, startPoint x: 476, startPoint y: 266, endPoint x: 201, endPoint y: 120, distance: 311.1
click at [201, 120] on section "tüp bebek kampanya maliyetleri çok yüksek neden ne yapılabilir Rapora göre, "Tü…" at bounding box center [395, 113] width 439 height 345
click at [414, 120] on div "Rapora göre, "Tüp Bebek" kampanyalarının maliyetlerinin yüksek olmasının birkaç…" at bounding box center [359, 115] width 316 height 280
click at [333, 125] on div "Rapora göre, "Tüp Bebek" kampanyalarının maliyetlerinin yüksek olmasının birkaç…" at bounding box center [359, 115] width 316 height 280
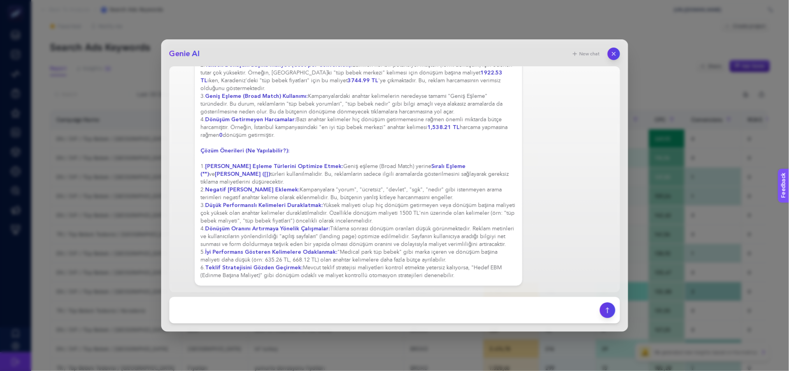
scroll to position [261, 5]
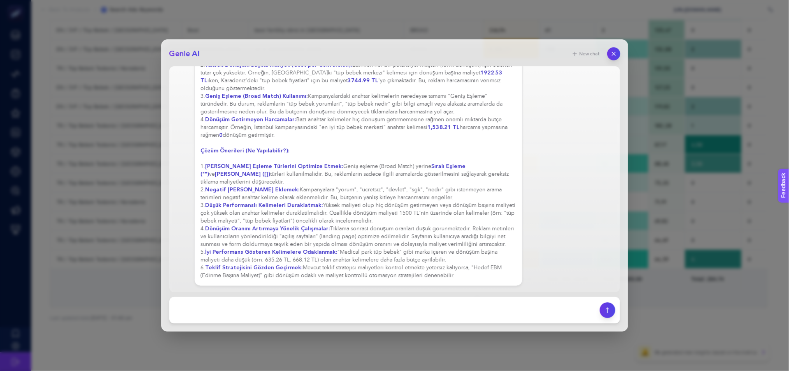
click at [618, 51] on button "button" at bounding box center [614, 53] width 13 height 13
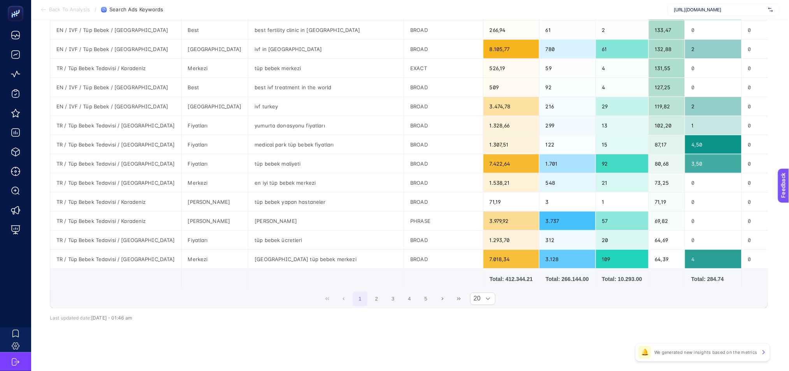
scroll to position [0, 5]
